Goal: Task Accomplishment & Management: Manage account settings

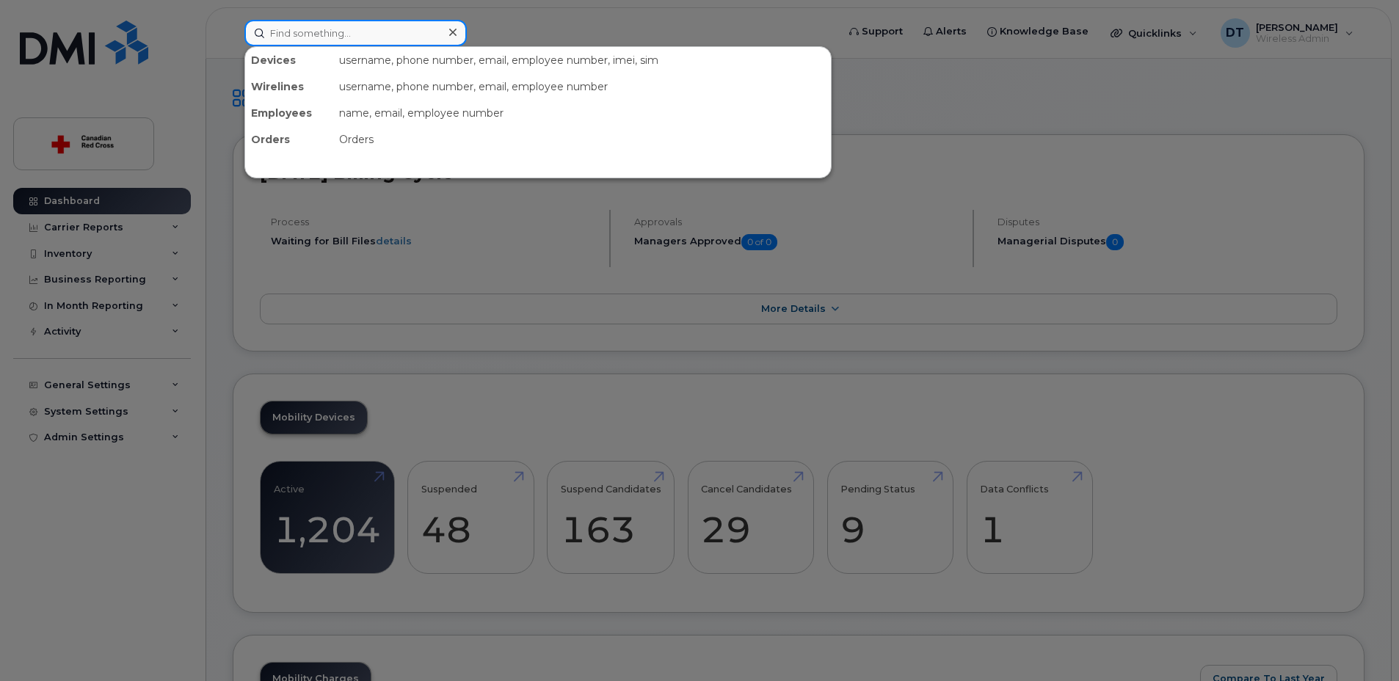
click at [310, 32] on input at bounding box center [355, 33] width 222 height 26
click at [385, 29] on input at bounding box center [355, 33] width 222 height 26
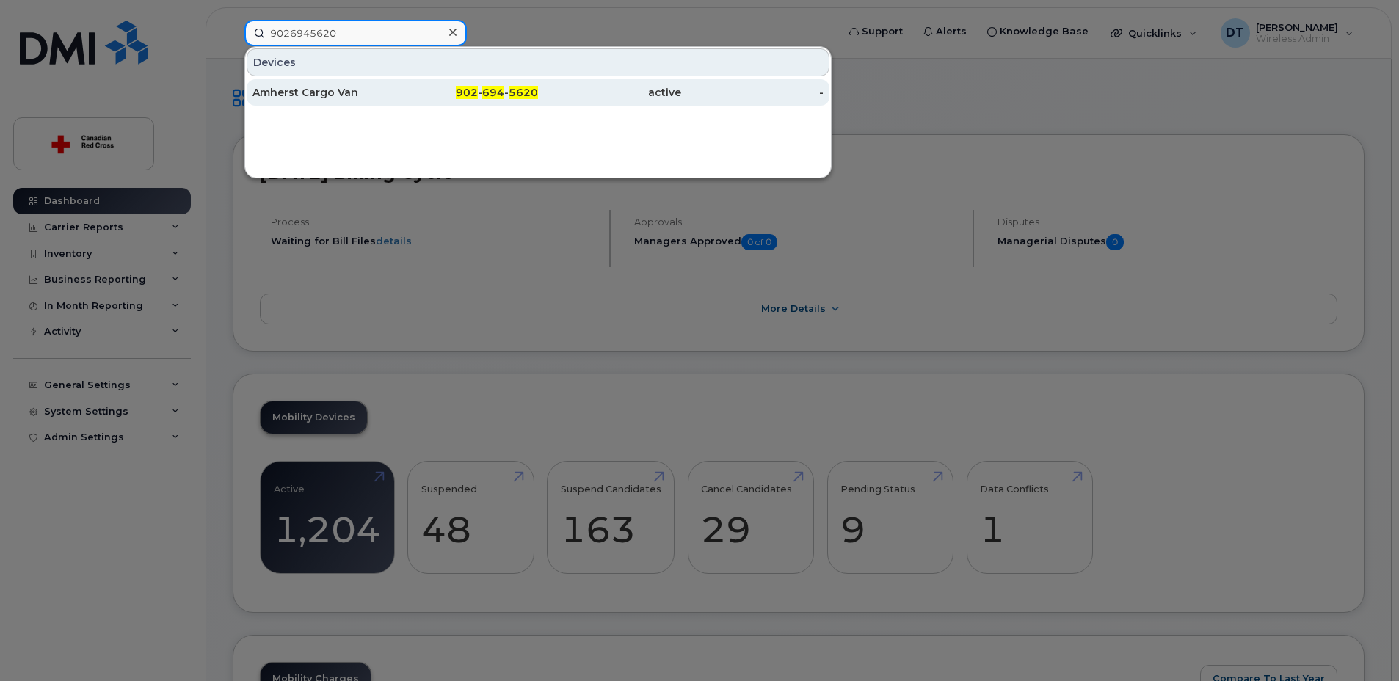
type input "9026945620"
click at [514, 95] on span "5620" at bounding box center [523, 92] width 29 height 13
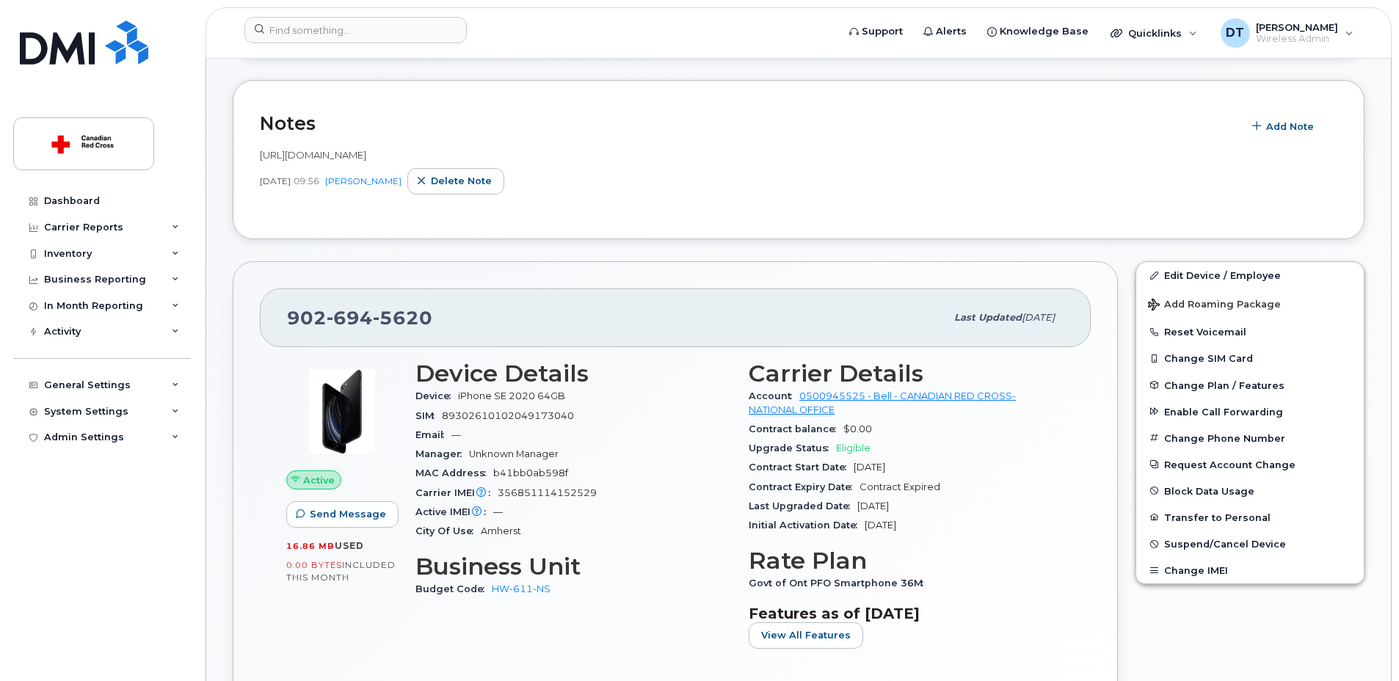
scroll to position [294, 0]
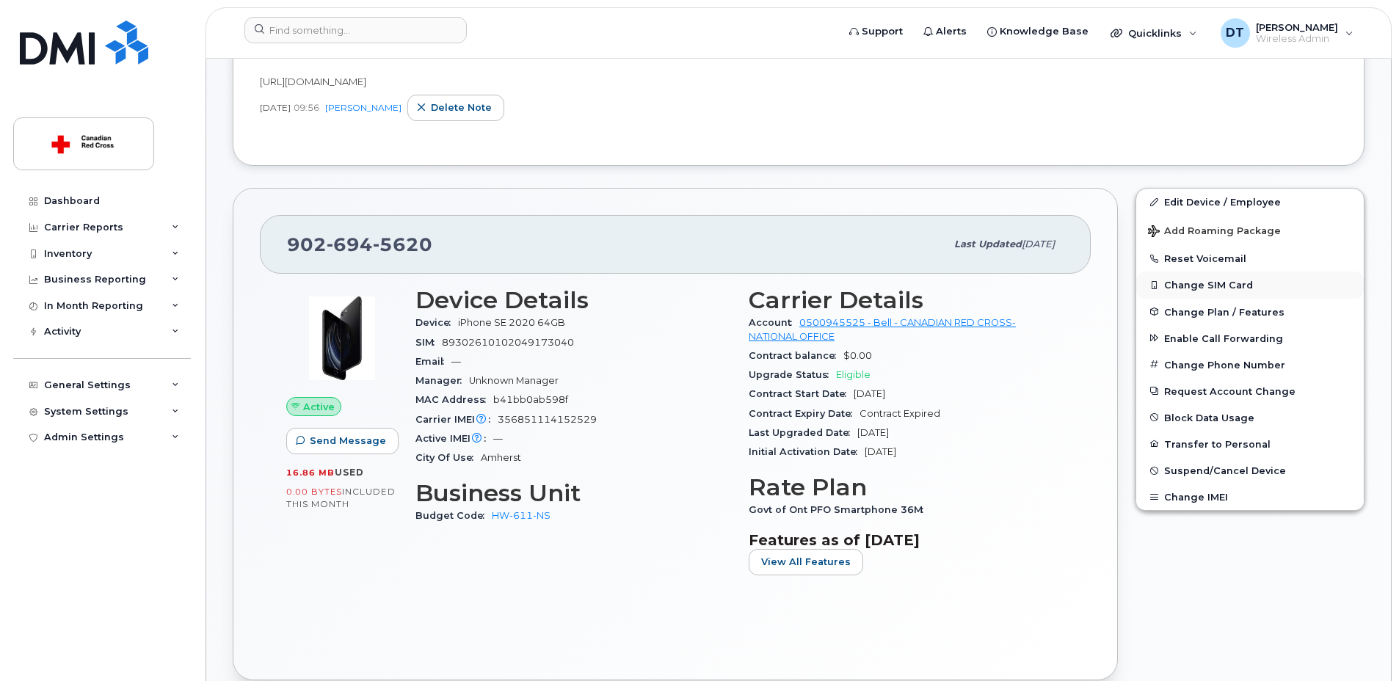
click at [1209, 281] on button "Change SIM Card" at bounding box center [1249, 285] width 227 height 26
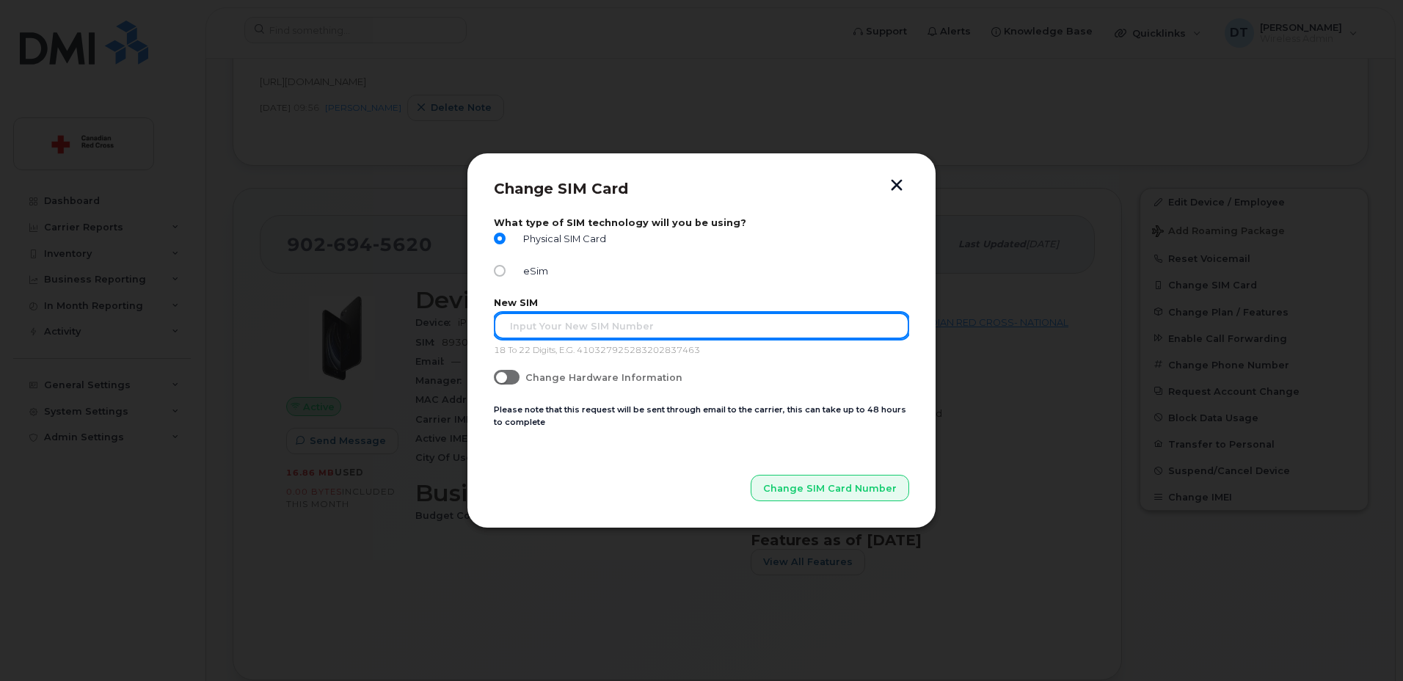
click at [596, 324] on input "text" at bounding box center [701, 326] width 415 height 26
click at [641, 328] on input "text" at bounding box center [701, 326] width 415 height 26
click at [670, 320] on input "text" at bounding box center [701, 326] width 415 height 26
drag, startPoint x: 542, startPoint y: 324, endPoint x: 561, endPoint y: 324, distance: 18.3
click at [561, 324] on input "89302610207414462421" at bounding box center [701, 326] width 415 height 26
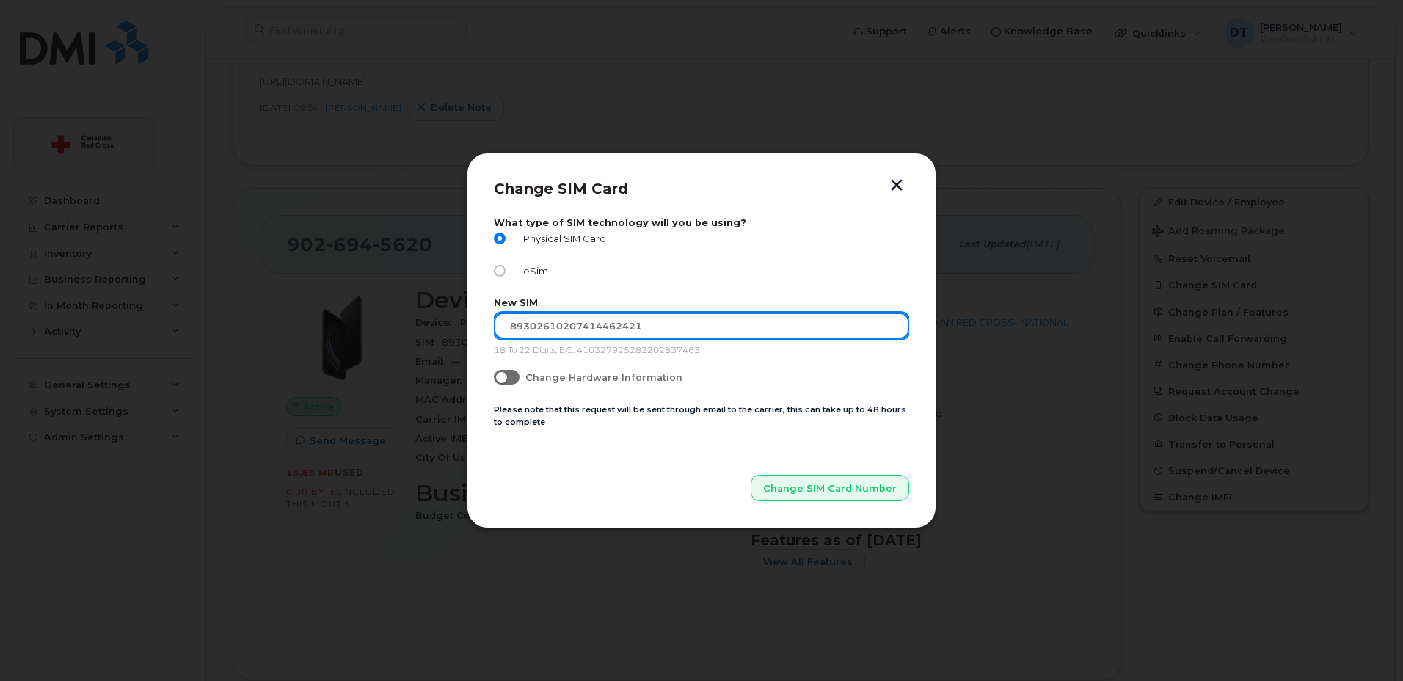
drag, startPoint x: 573, startPoint y: 325, endPoint x: 594, endPoint y: 325, distance: 21.3
click at [594, 325] on input "89302610207414462421" at bounding box center [701, 326] width 415 height 26
drag, startPoint x: 612, startPoint y: 324, endPoint x: 598, endPoint y: 324, distance: 13.9
click at [598, 324] on input "89302610207414462421" at bounding box center [701, 326] width 415 height 26
type input "89302610207414462421"
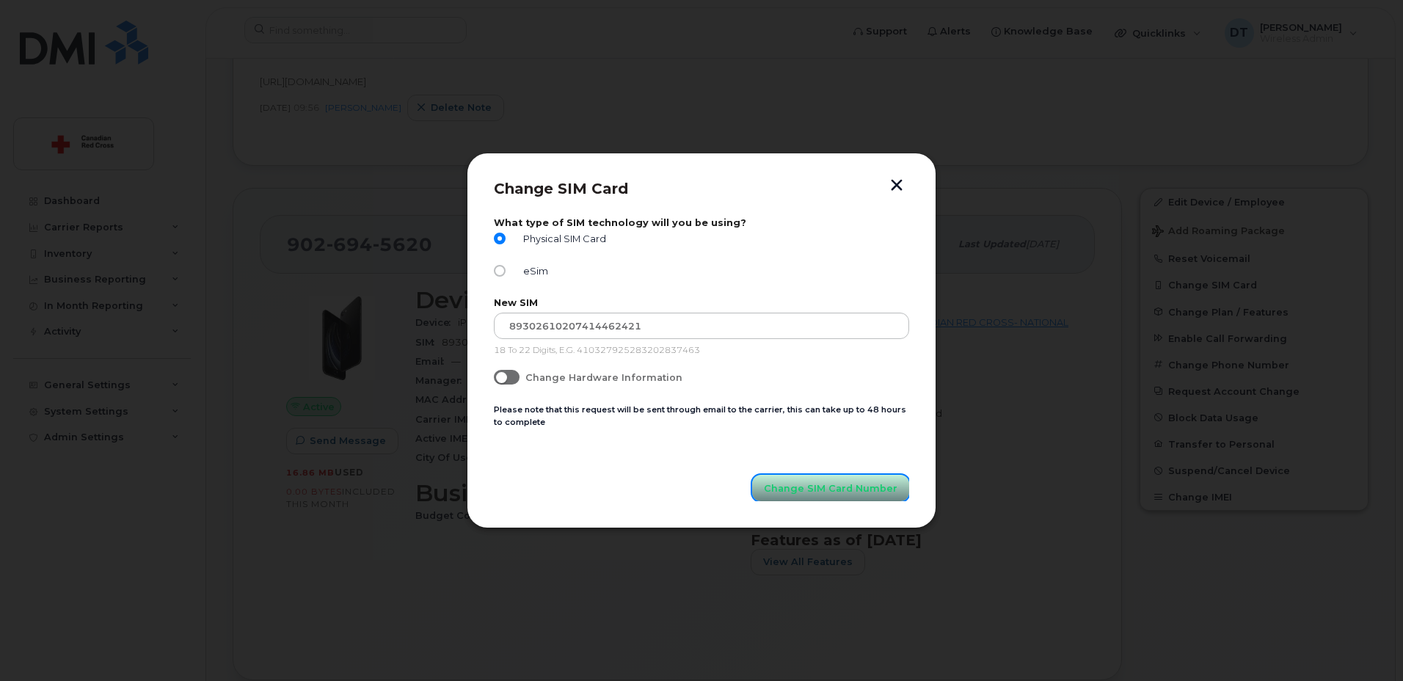
click at [840, 489] on span "Change SIM Card Number" at bounding box center [831, 488] width 134 height 14
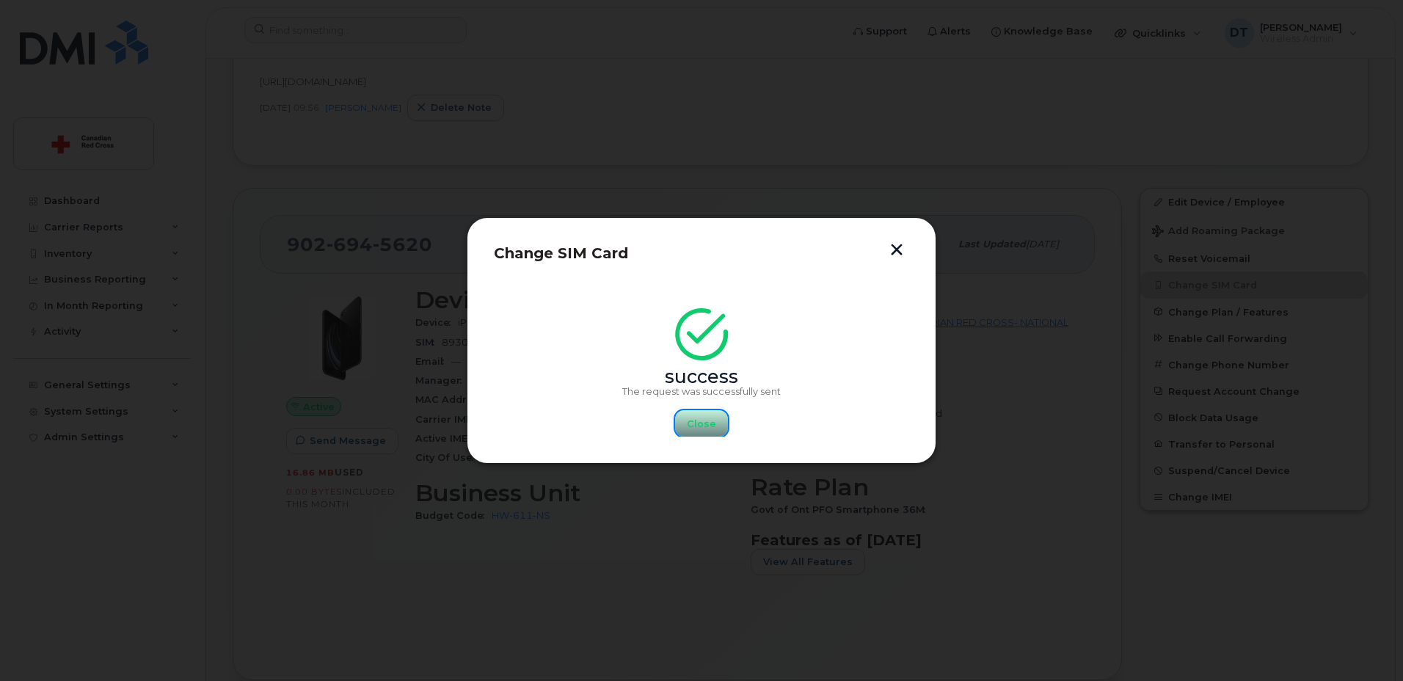
click at [706, 424] on span "Close" at bounding box center [701, 424] width 29 height 14
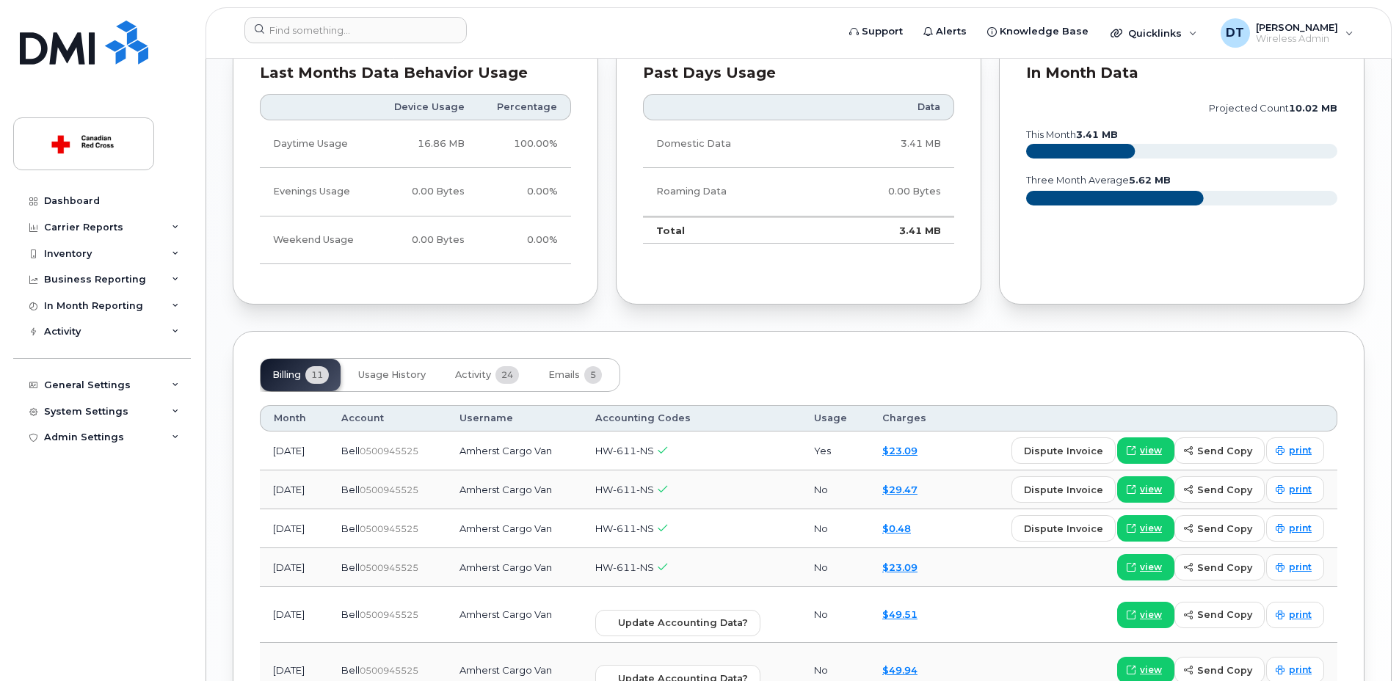
scroll to position [1394, 0]
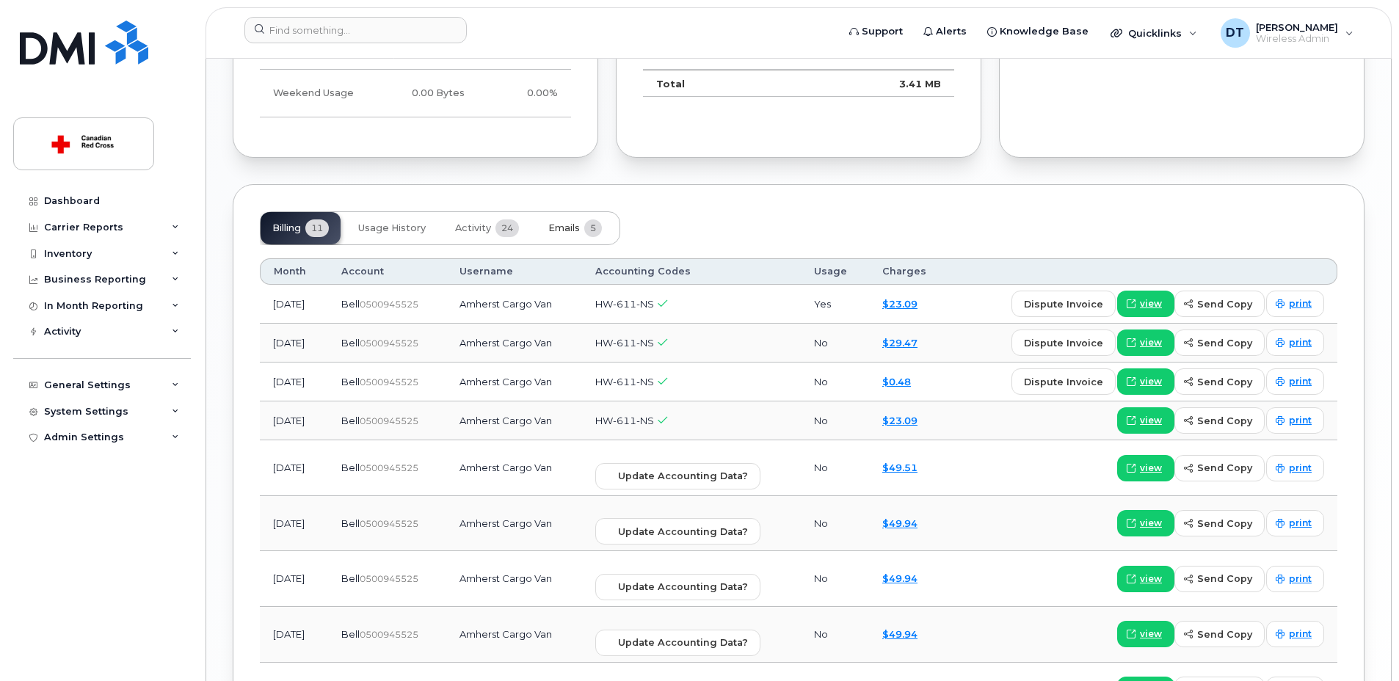
click at [562, 227] on span "Emails" at bounding box center [564, 228] width 32 height 12
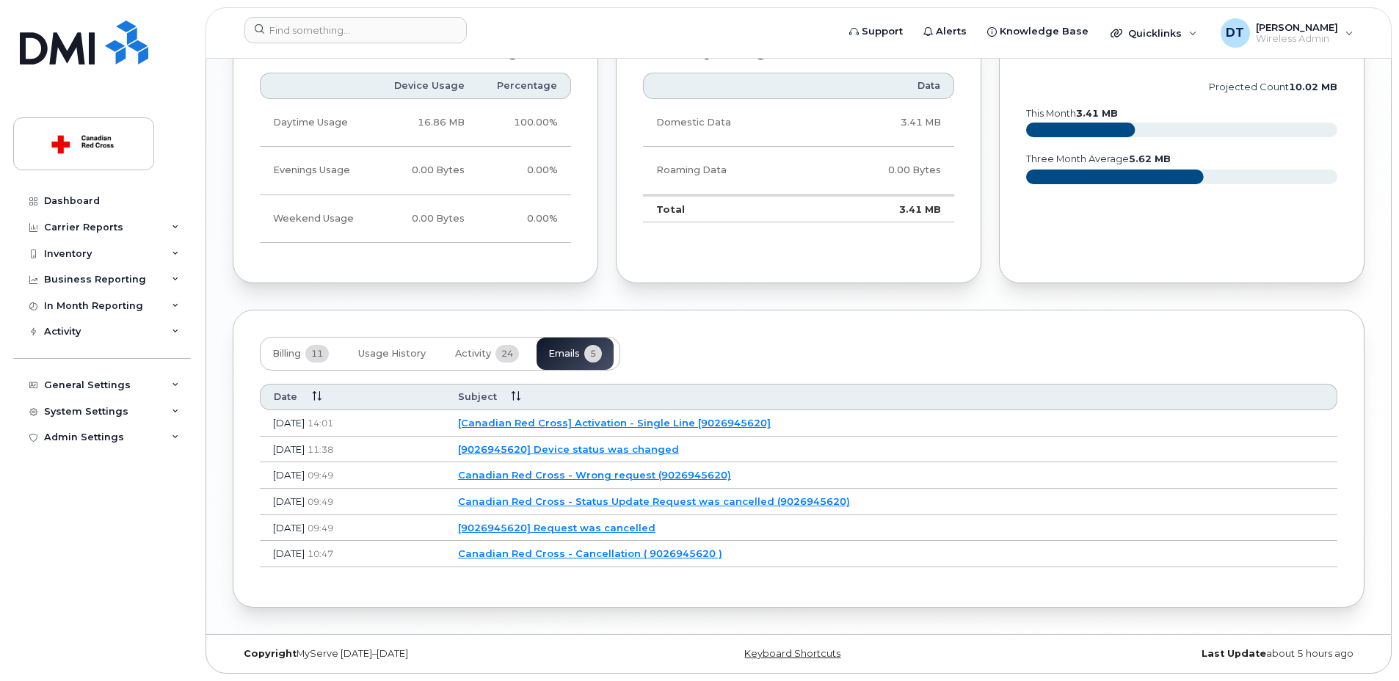
scroll to position [1269, 0]
click at [473, 354] on span "Activity" at bounding box center [473, 354] width 36 height 12
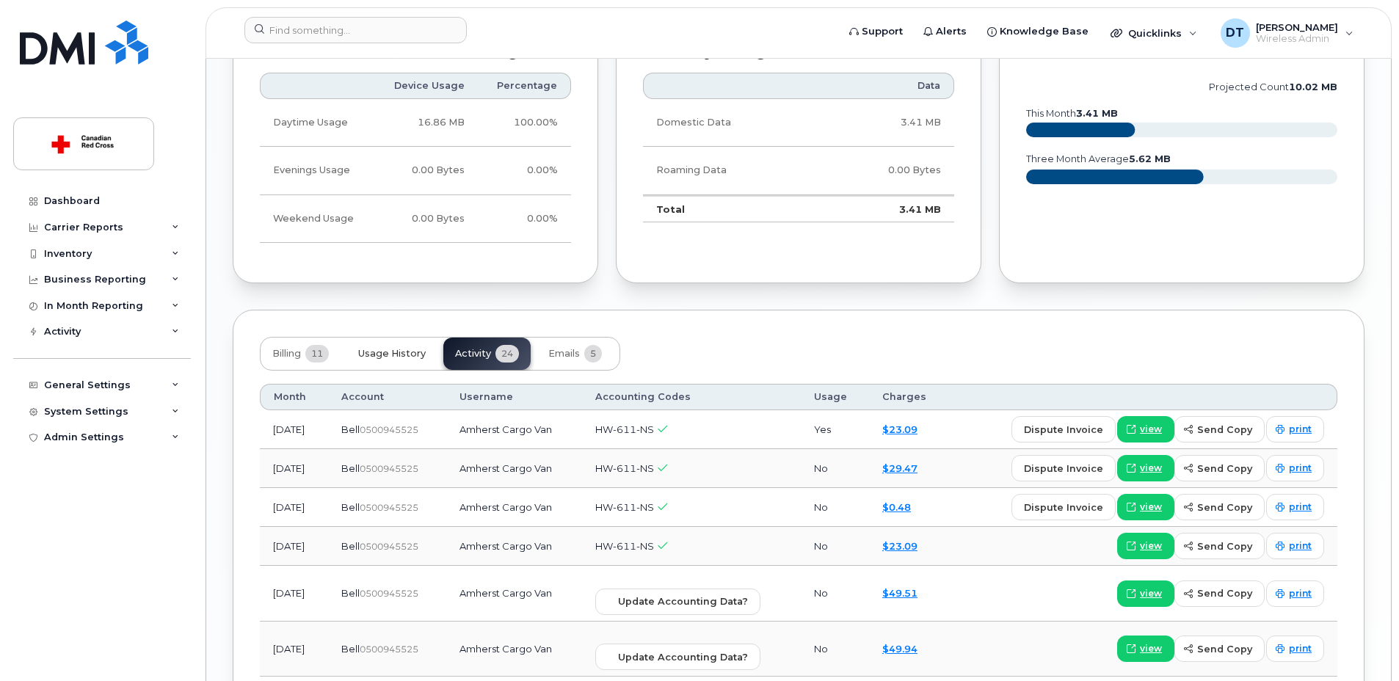
click at [386, 357] on span "Usage History" at bounding box center [392, 354] width 68 height 12
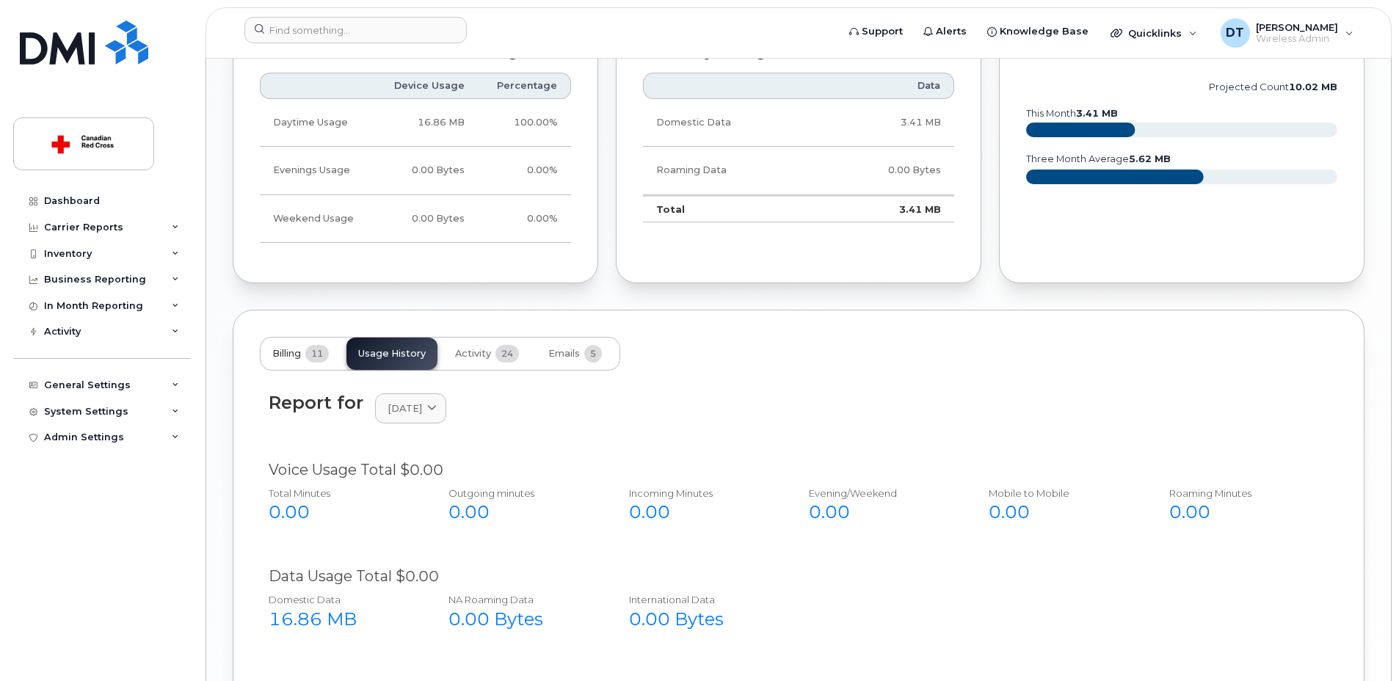
click at [277, 356] on span "Billing" at bounding box center [286, 354] width 29 height 12
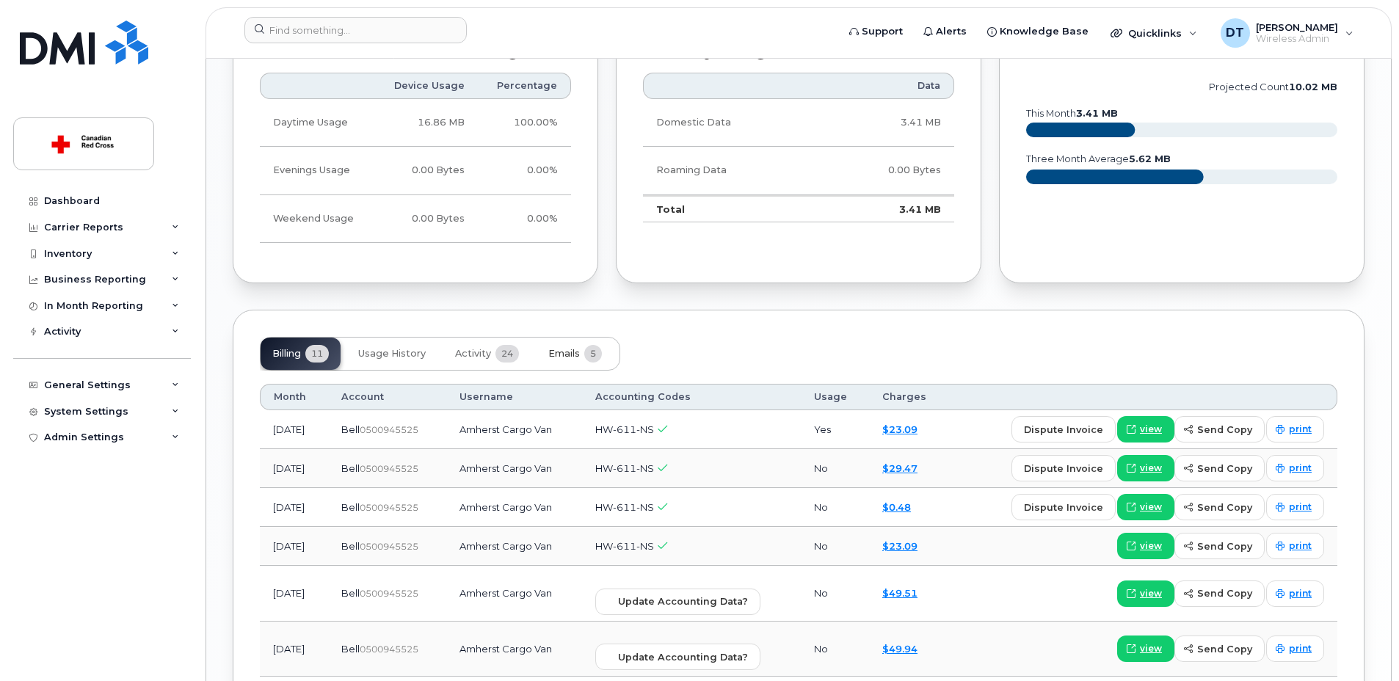
click at [556, 351] on span "Emails" at bounding box center [564, 354] width 32 height 12
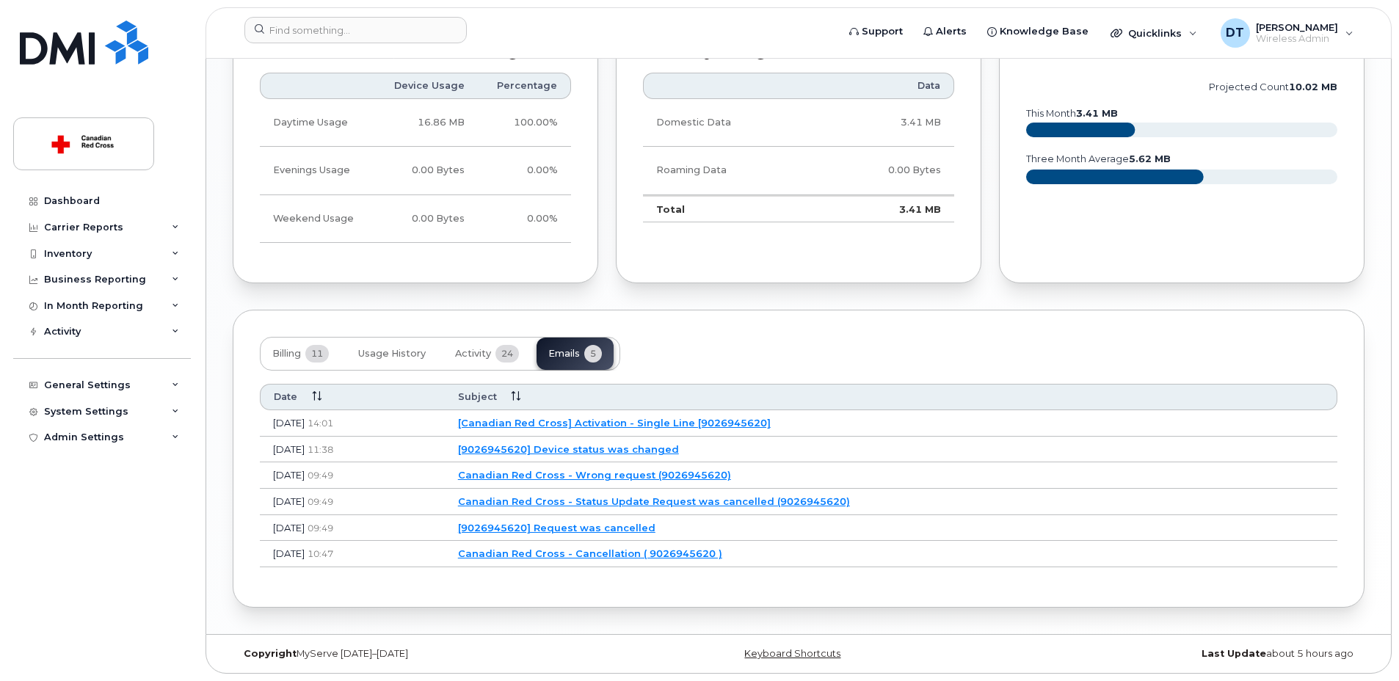
click at [630, 423] on link "[Canadian Red Cross] Activation - Single Line [9026945620]" at bounding box center [614, 423] width 313 height 12
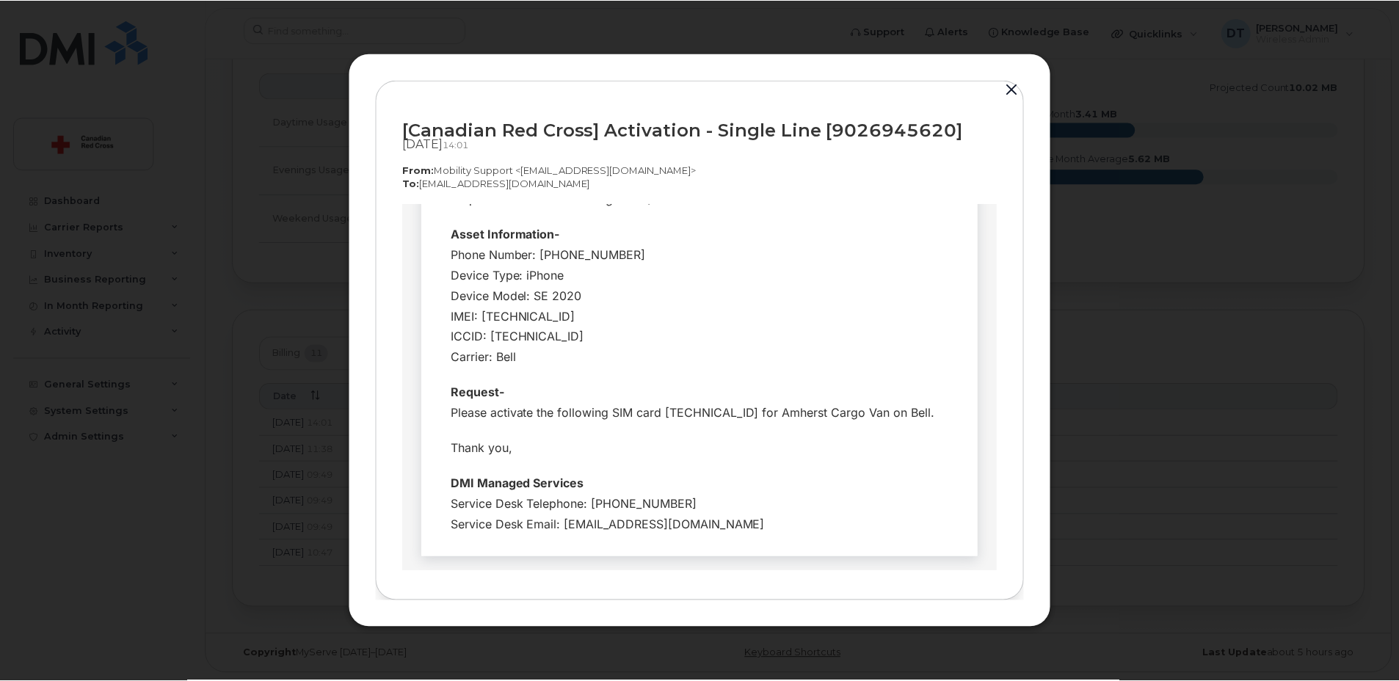
scroll to position [294, 0]
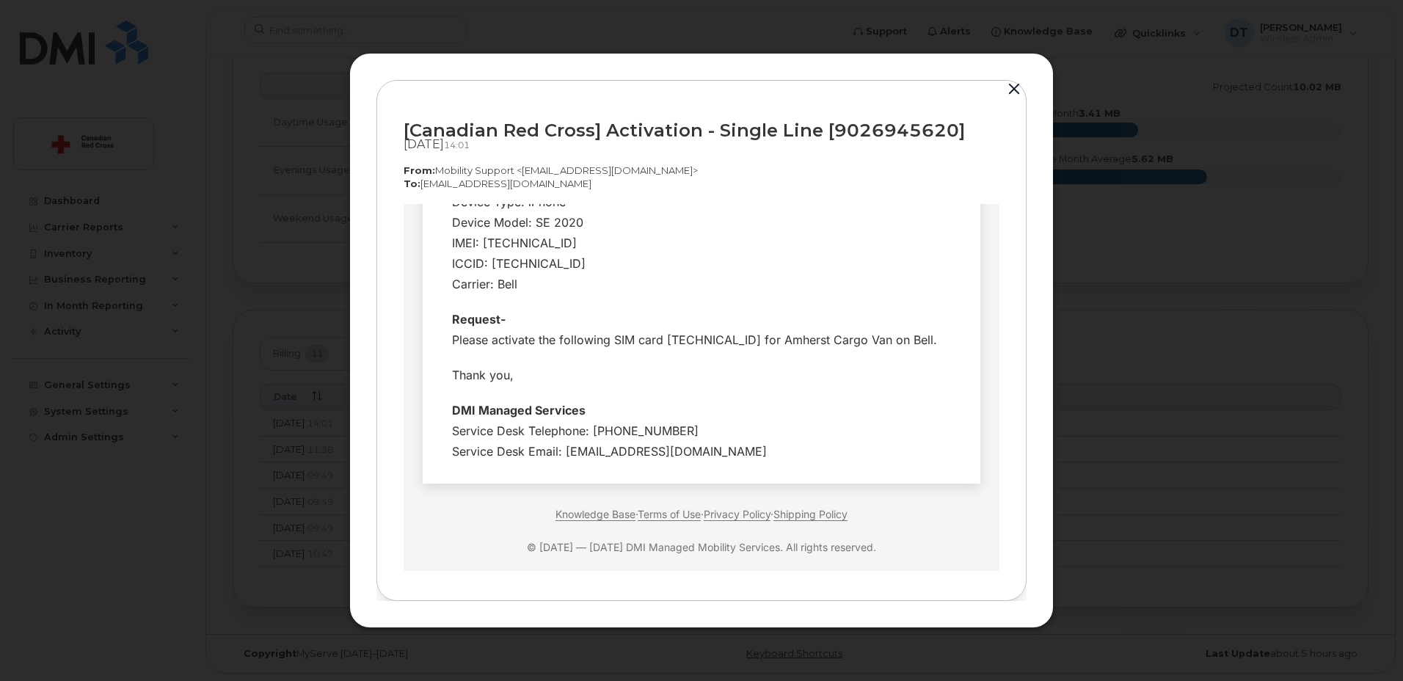
click at [1008, 89] on button "button" at bounding box center [1014, 89] width 22 height 21
